Goal: Check status: Check status

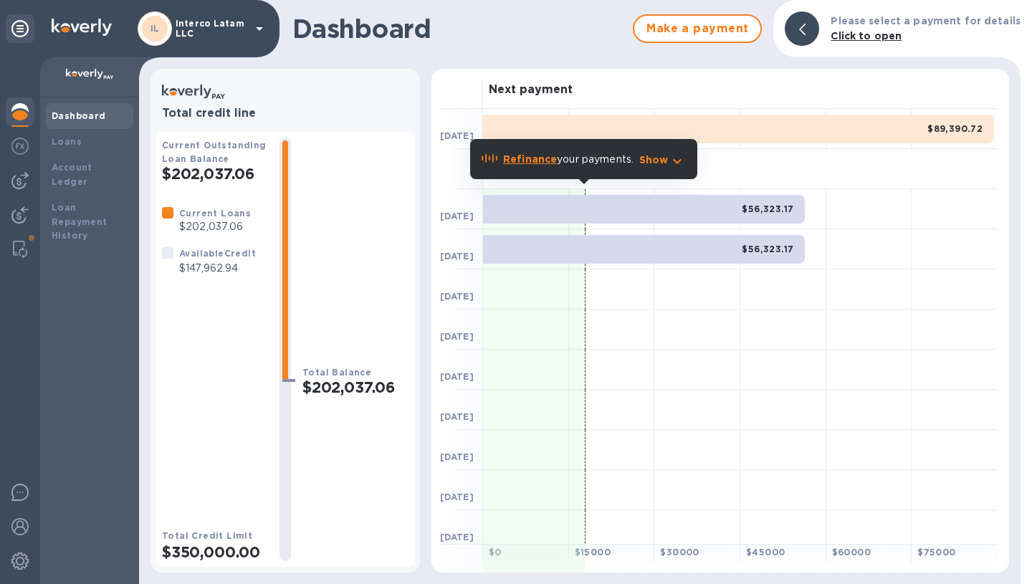
click at [542, 90] on h3 "Next payment" at bounding box center [531, 90] width 84 height 14
click at [541, 90] on h3 "Next payment" at bounding box center [531, 90] width 84 height 14
click at [514, 90] on h3 "Next payment" at bounding box center [531, 90] width 84 height 14
drag, startPoint x: 482, startPoint y: 96, endPoint x: 579, endPoint y: 97, distance: 96.1
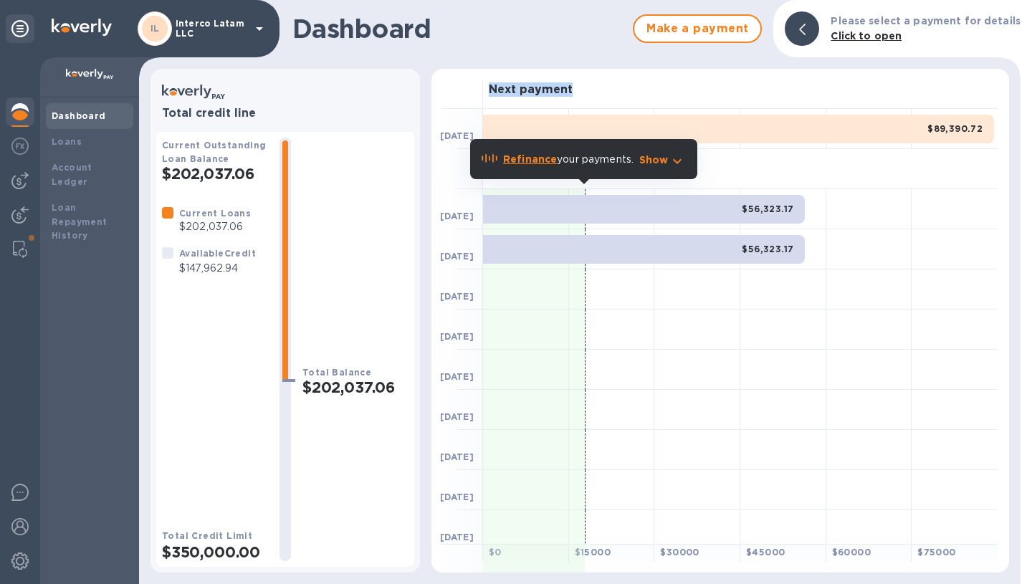
click at [579, 97] on div "Next payment" at bounding box center [715, 89] width 566 height 40
click at [579, 97] on div "Next payment" at bounding box center [740, 89] width 515 height 40
drag, startPoint x: 579, startPoint y: 92, endPoint x: 456, endPoint y: 77, distance: 123.4
click at [456, 79] on div "Next payment" at bounding box center [715, 89] width 566 height 40
click at [485, 78] on div "Next payment" at bounding box center [740, 89] width 515 height 40
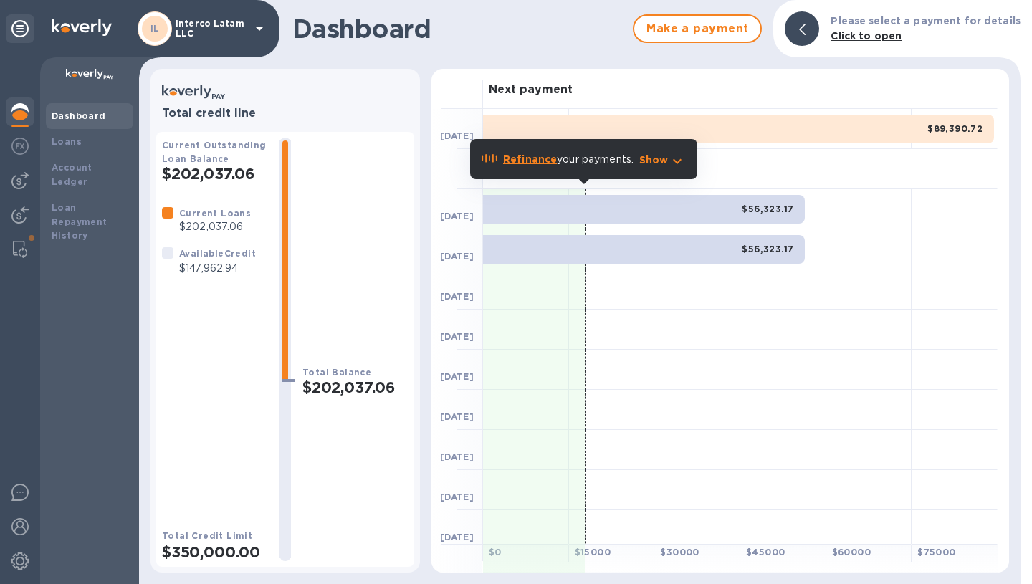
click at [852, 86] on div "Next payment" at bounding box center [740, 89] width 515 height 40
click at [656, 161] on p "Show" at bounding box center [653, 160] width 29 height 14
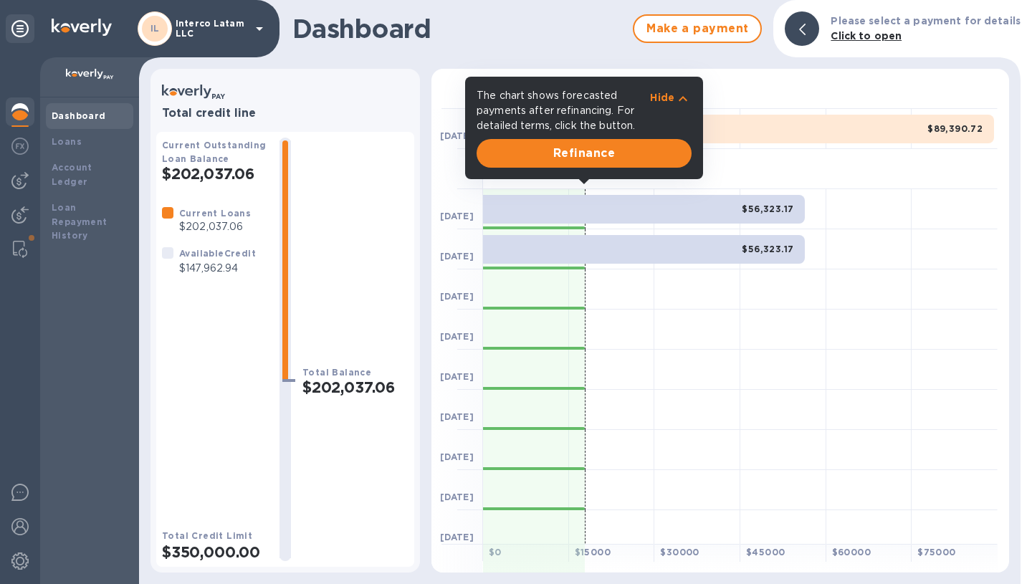
click at [720, 391] on div at bounding box center [698, 410] width 86 height 40
click at [669, 95] on p "Hide" at bounding box center [662, 97] width 24 height 14
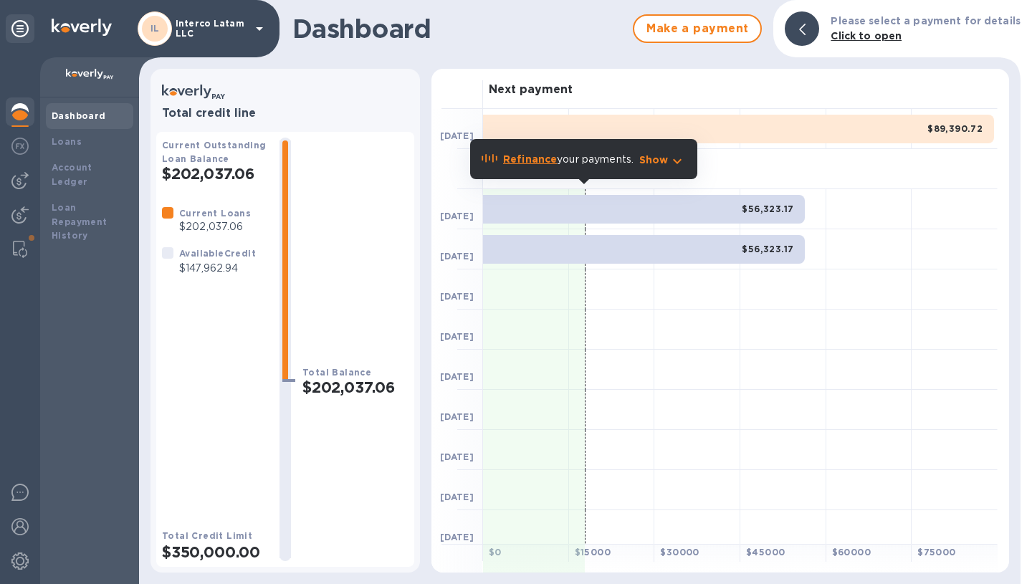
click at [681, 120] on div "$89,390.72" at bounding box center [738, 129] width 511 height 29
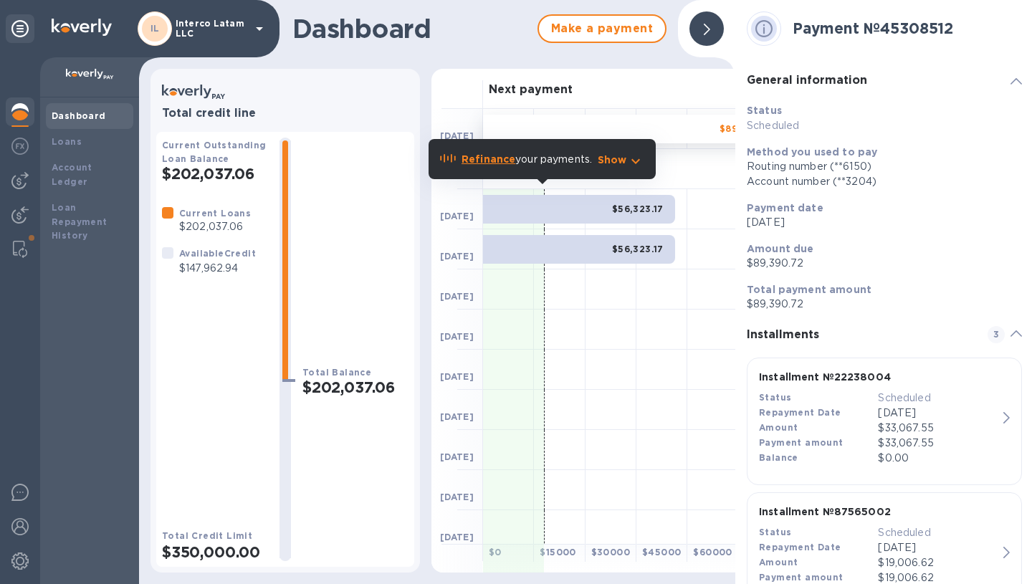
click at [492, 67] on div "Dashboard Make a payment Total credit line Current Outstanding Loan Balance $20…" at bounding box center [437, 292] width 596 height 584
